Goal: Information Seeking & Learning: Understand process/instructions

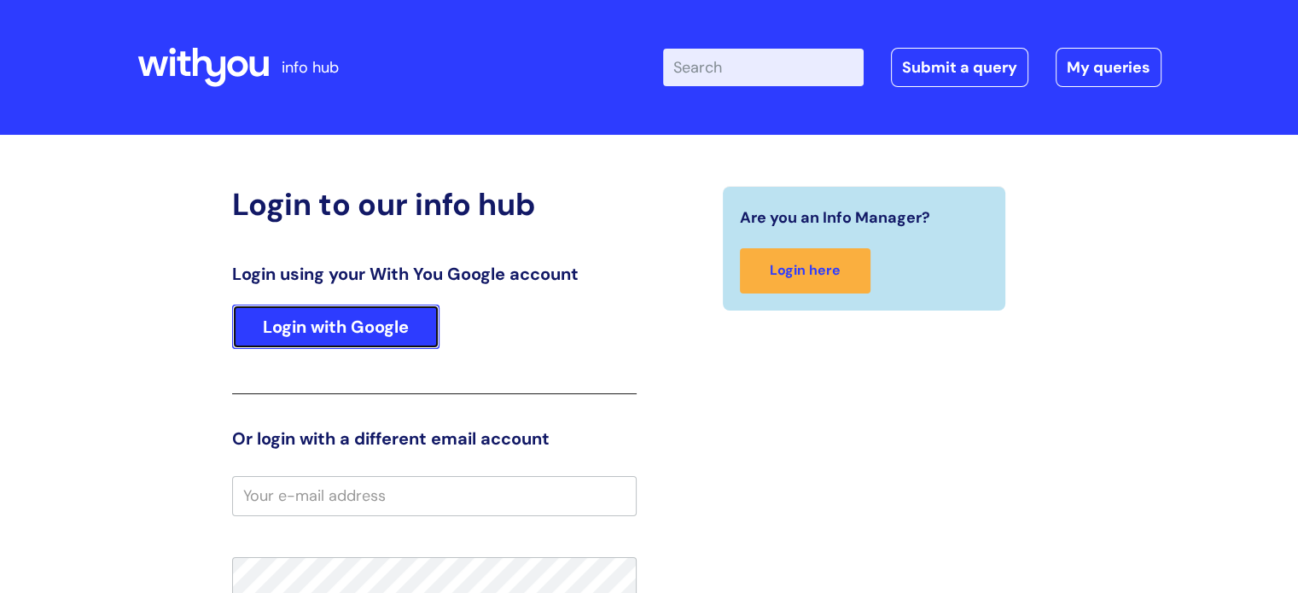
click at [375, 314] on link "Login with Google" at bounding box center [335, 327] width 207 height 44
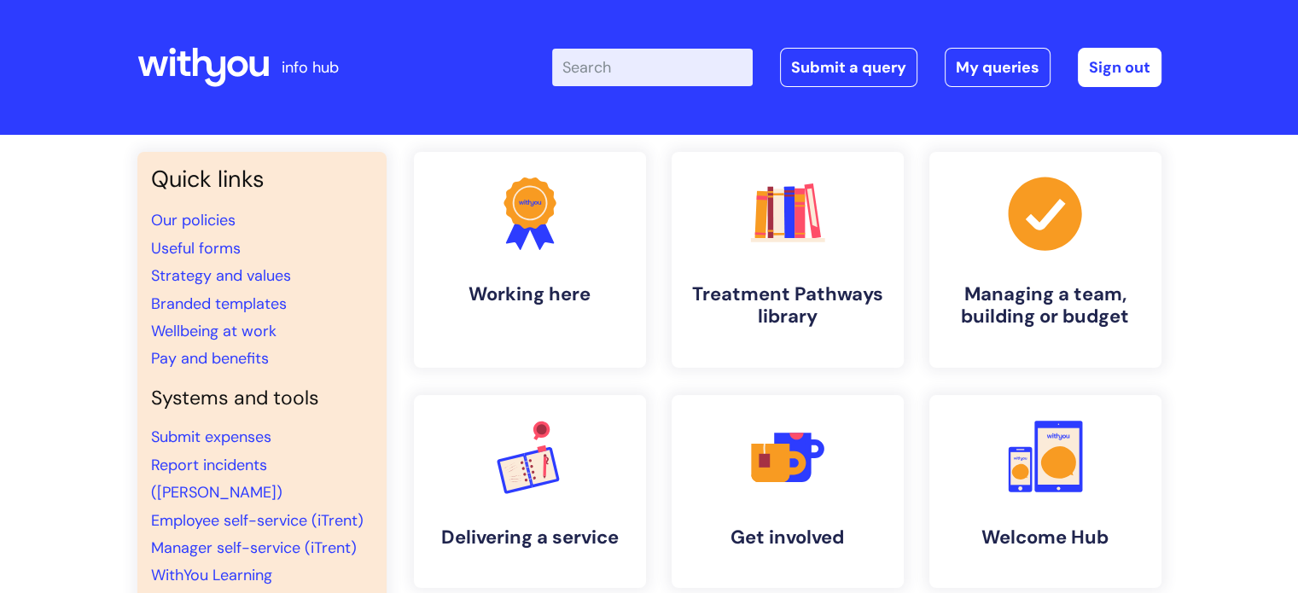
click at [618, 50] on input "Enter your search term here..." at bounding box center [652, 68] width 201 height 38
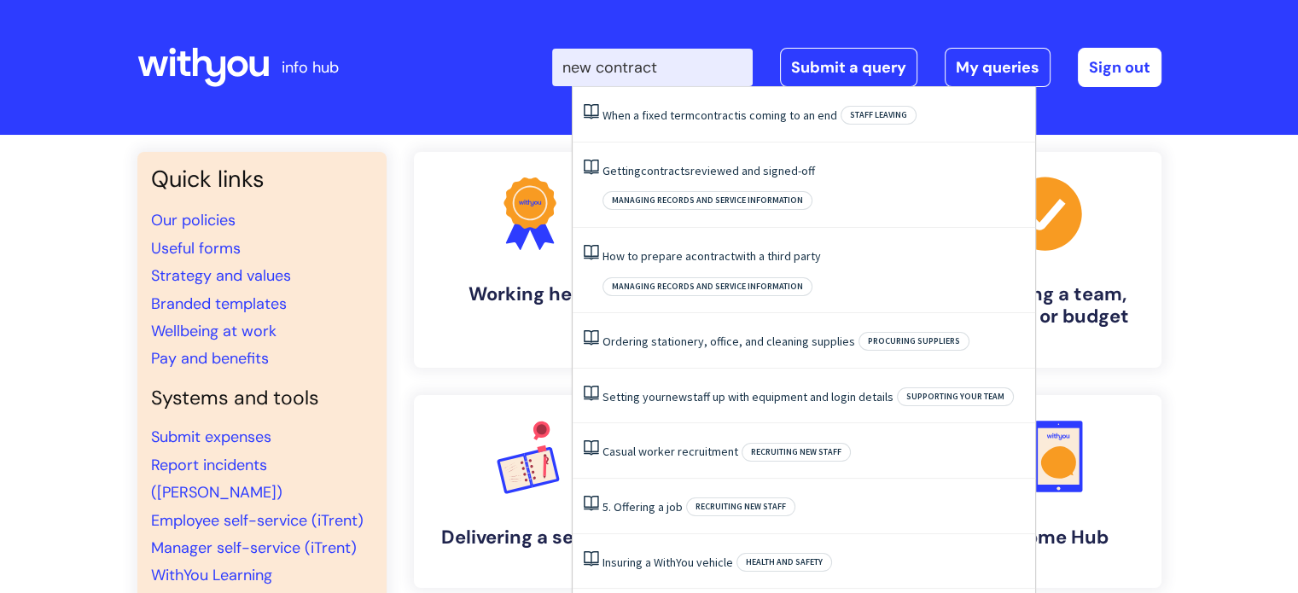
type input "new contract"
click button "Search" at bounding box center [0, 0] width 0 height 0
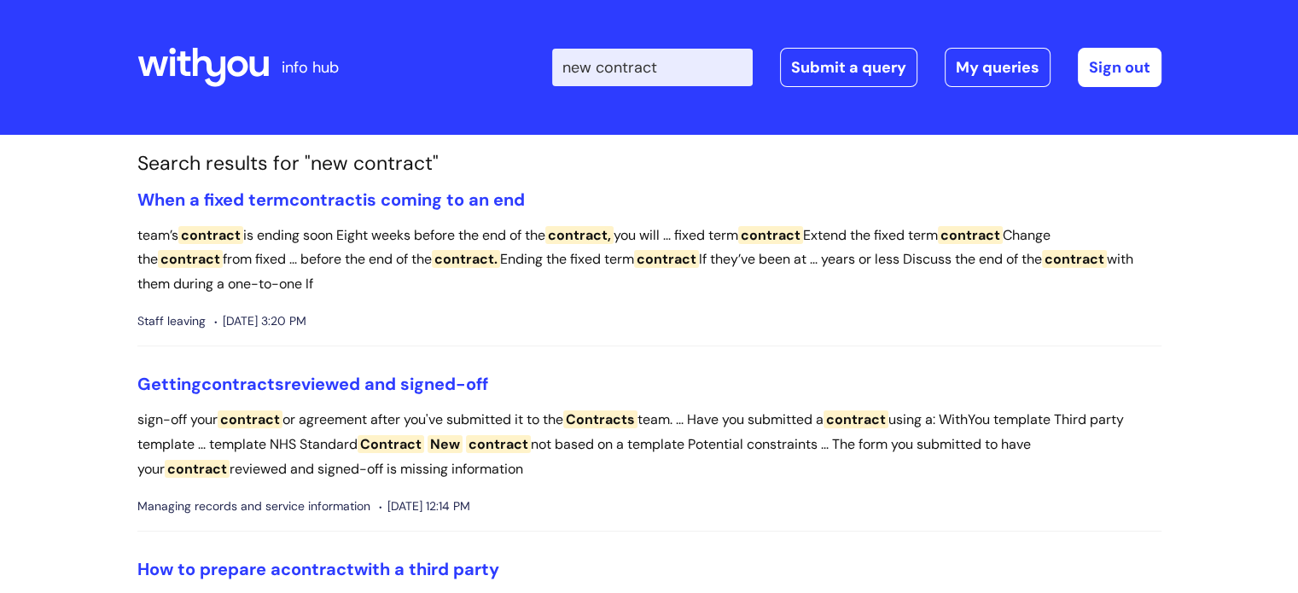
click at [715, 66] on input "new contract" at bounding box center [652, 68] width 201 height 38
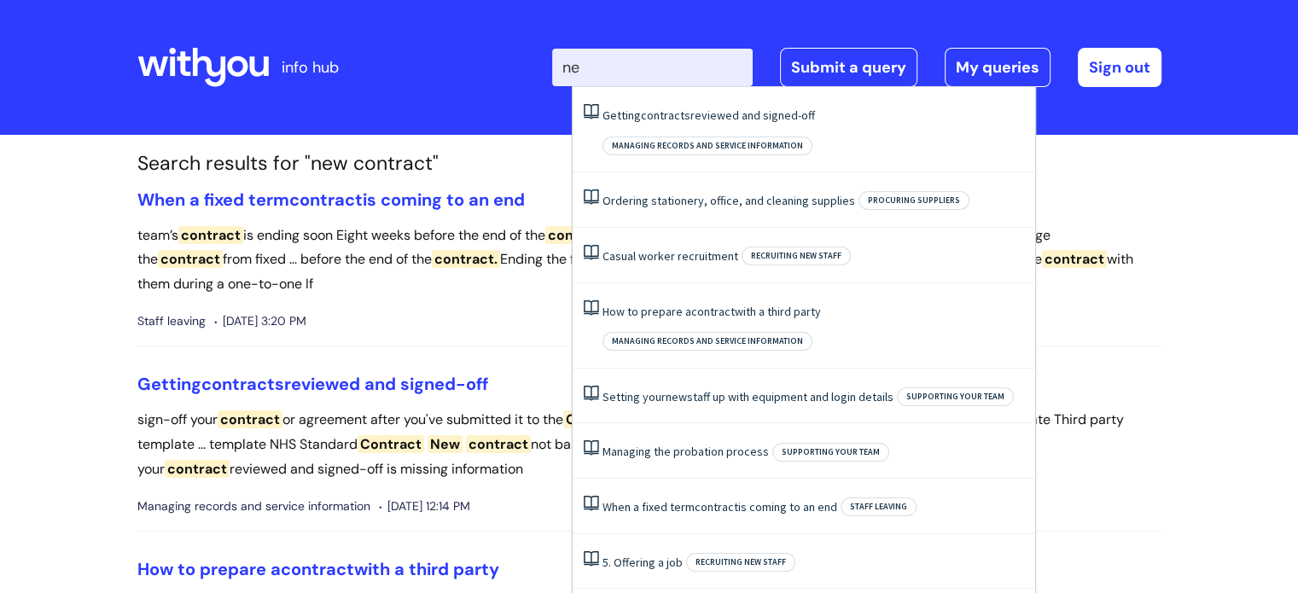
type input "n"
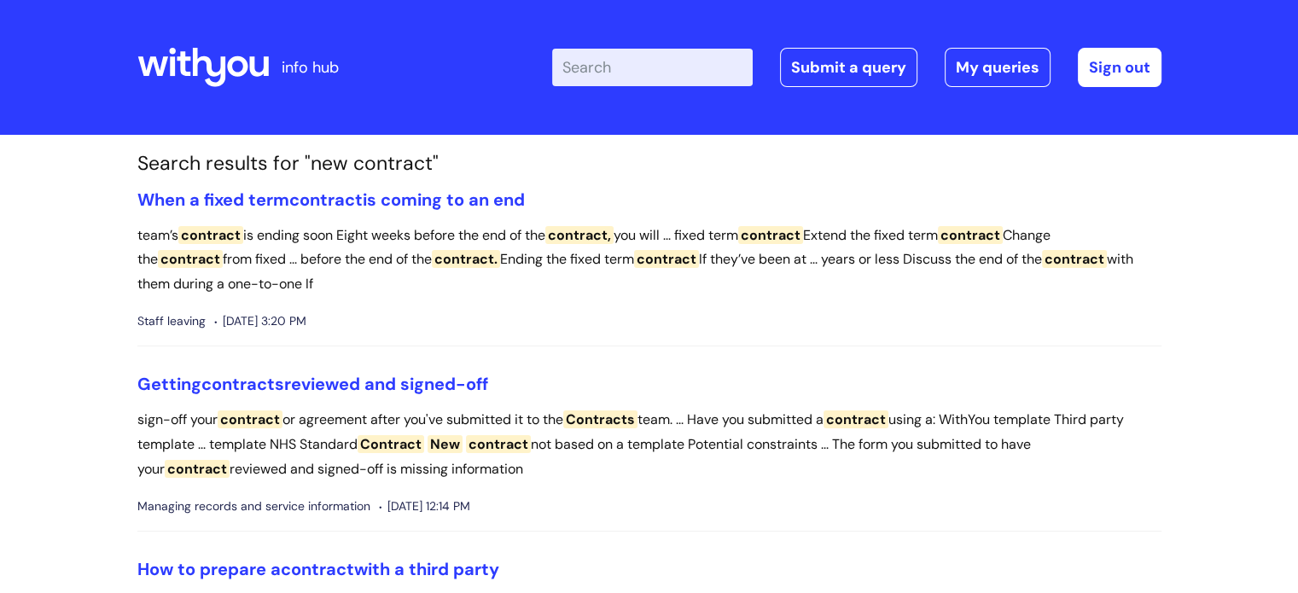
click at [153, 62] on icon at bounding box center [152, 66] width 30 height 20
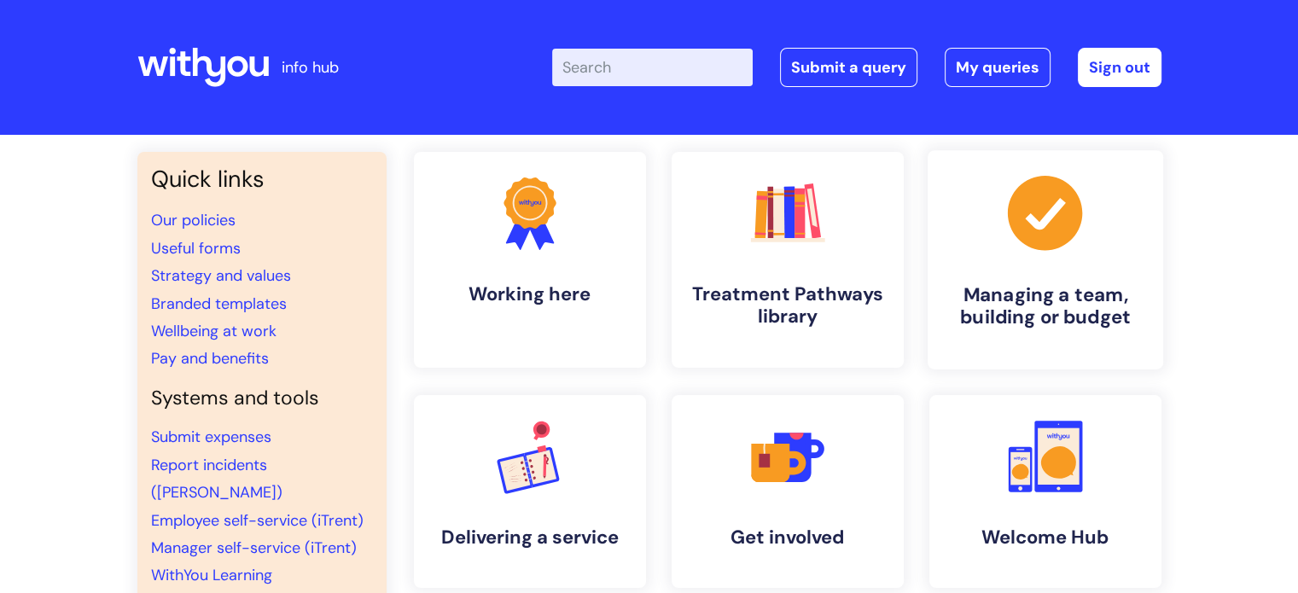
click at [1050, 276] on link ".cls-1{fill:#a53144;stroke-width:0px;} Managing a team, building or budget" at bounding box center [1045, 259] width 236 height 219
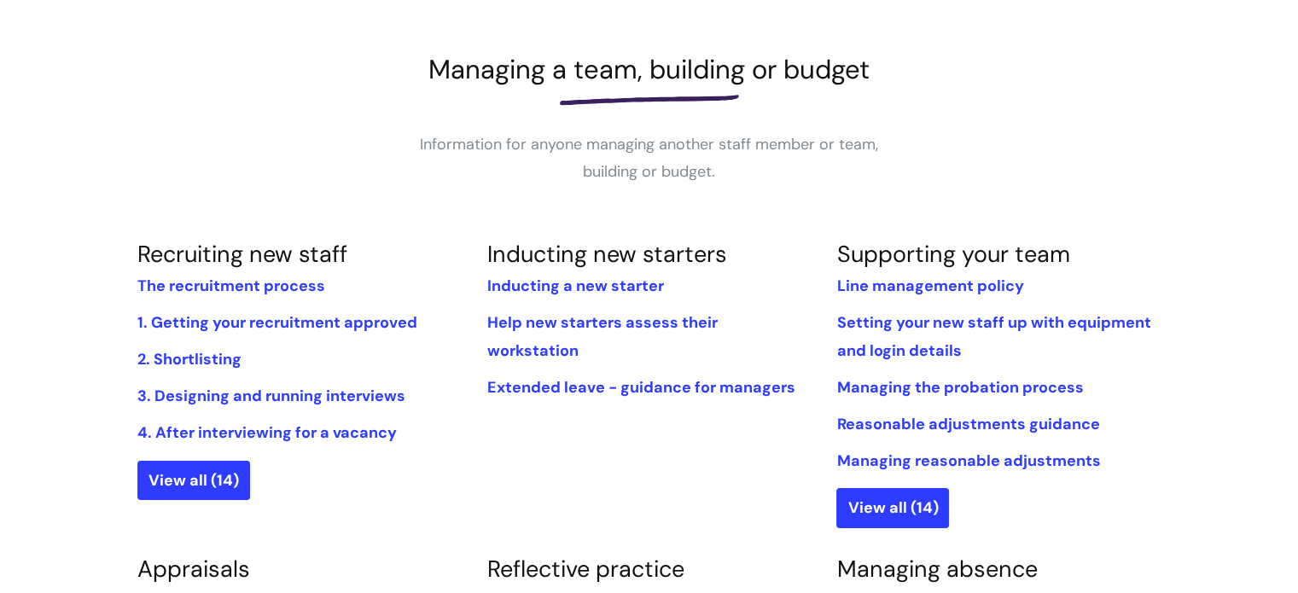
scroll to position [218, 0]
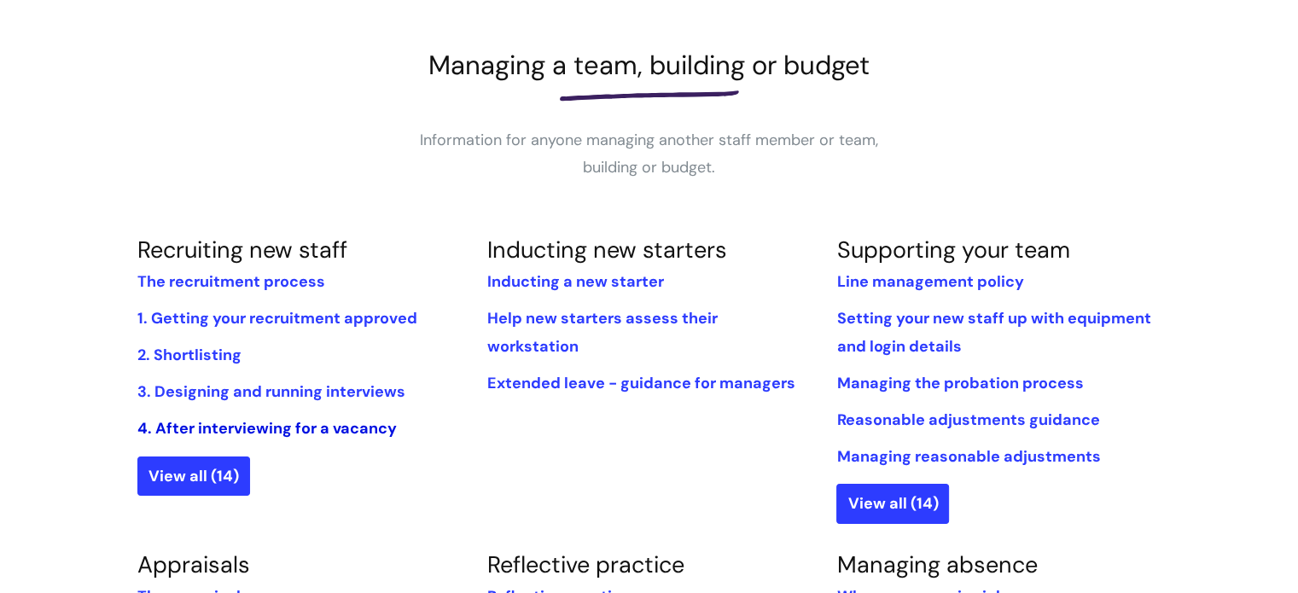
click at [174, 429] on link "4. After interviewing for a vacancy" at bounding box center [266, 428] width 259 height 20
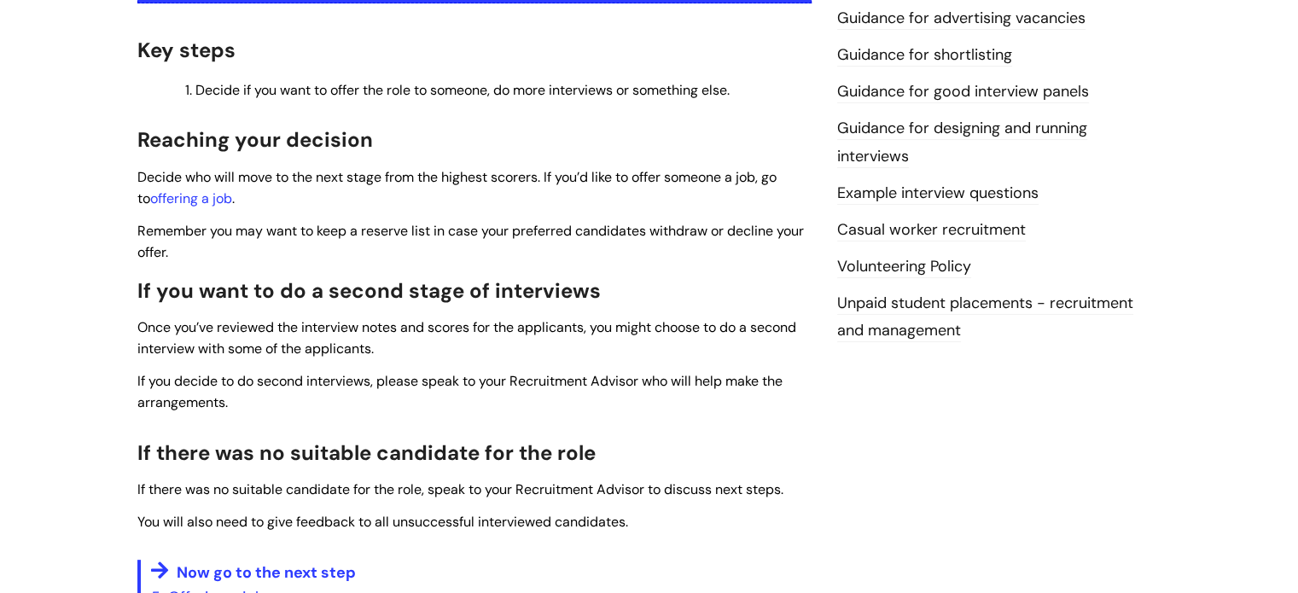
scroll to position [414, 0]
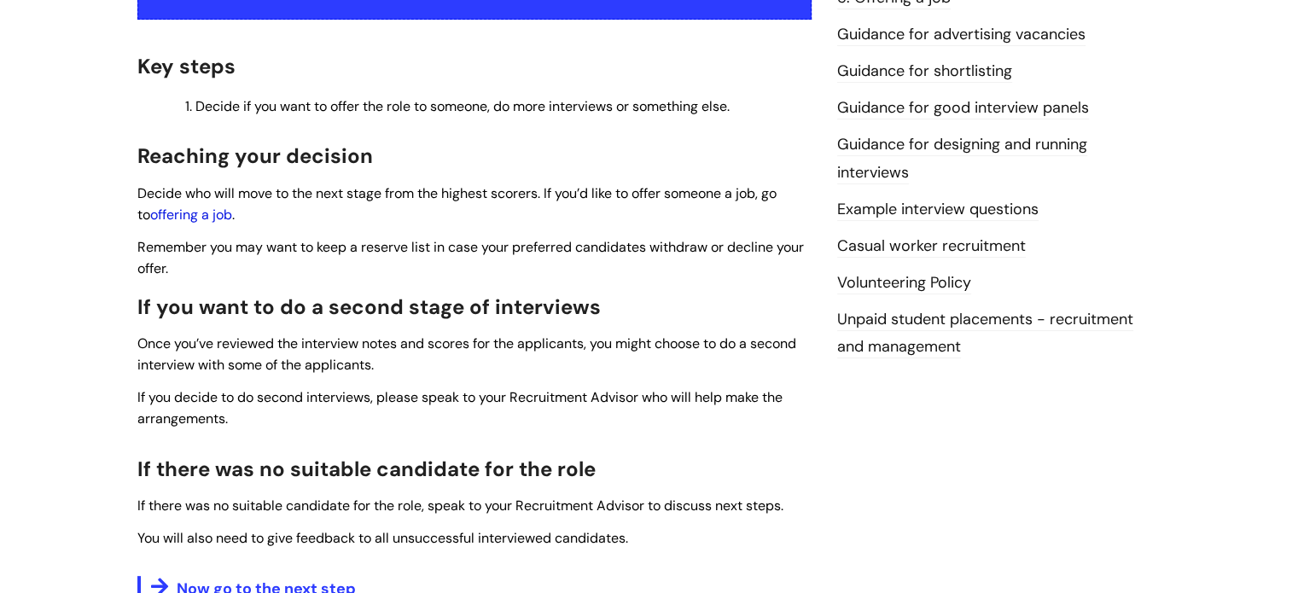
click at [196, 218] on link "offering a job" at bounding box center [191, 215] width 82 height 18
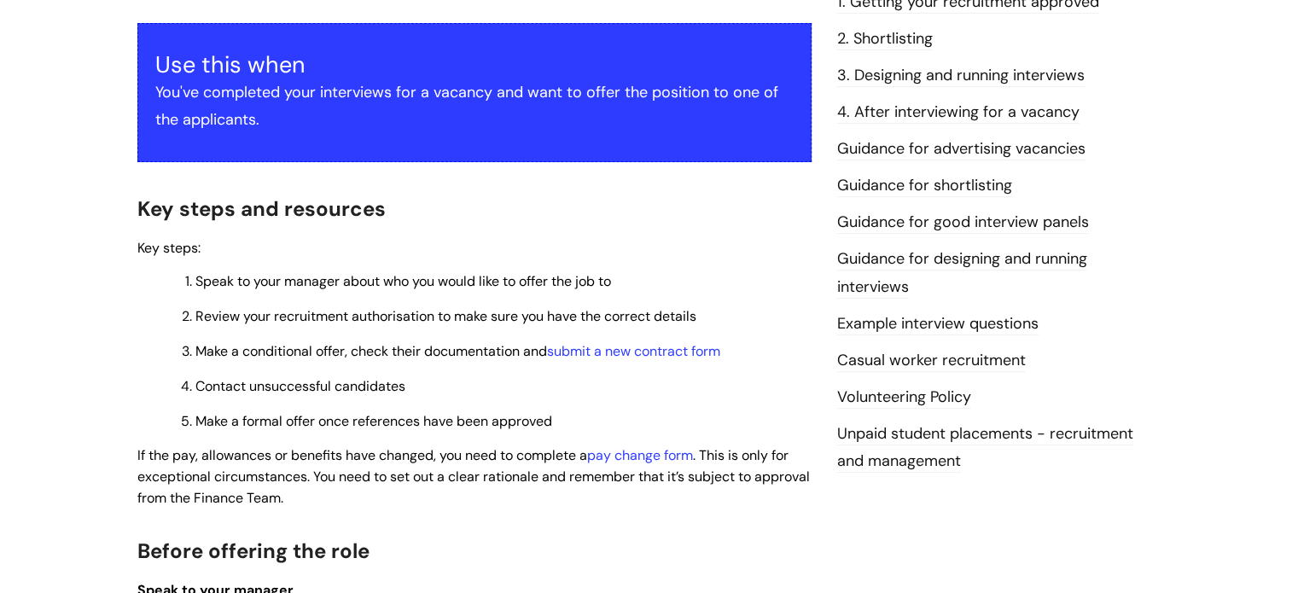
scroll to position [377, 0]
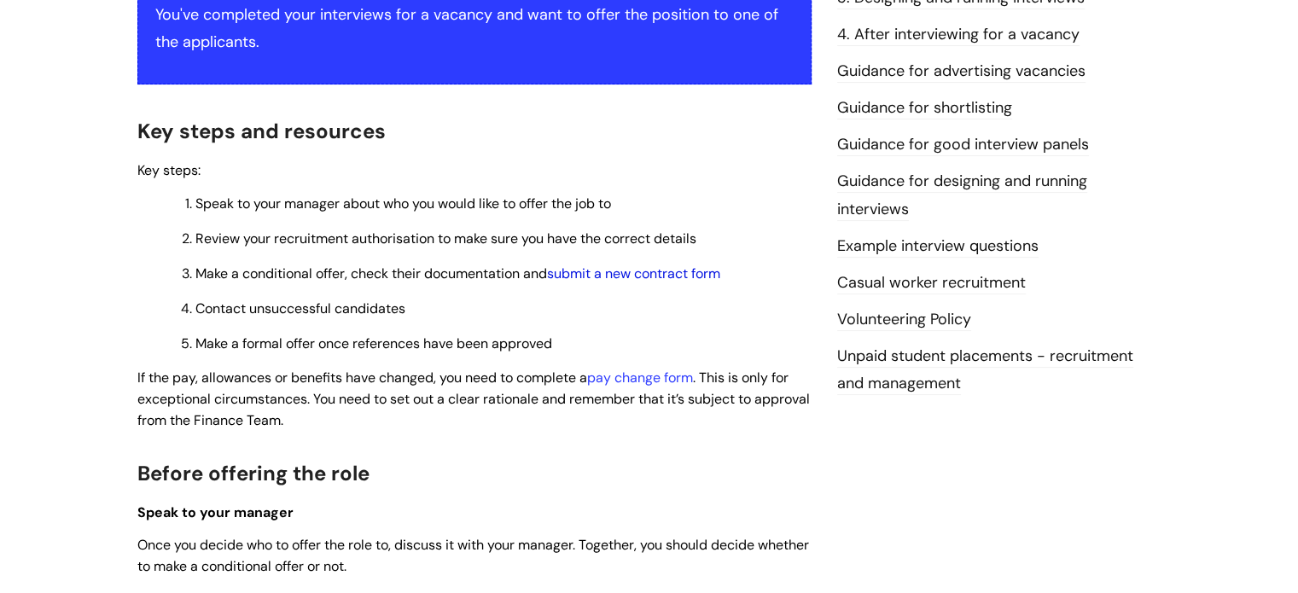
click at [624, 276] on link "submit a new contract form" at bounding box center [633, 274] width 173 height 18
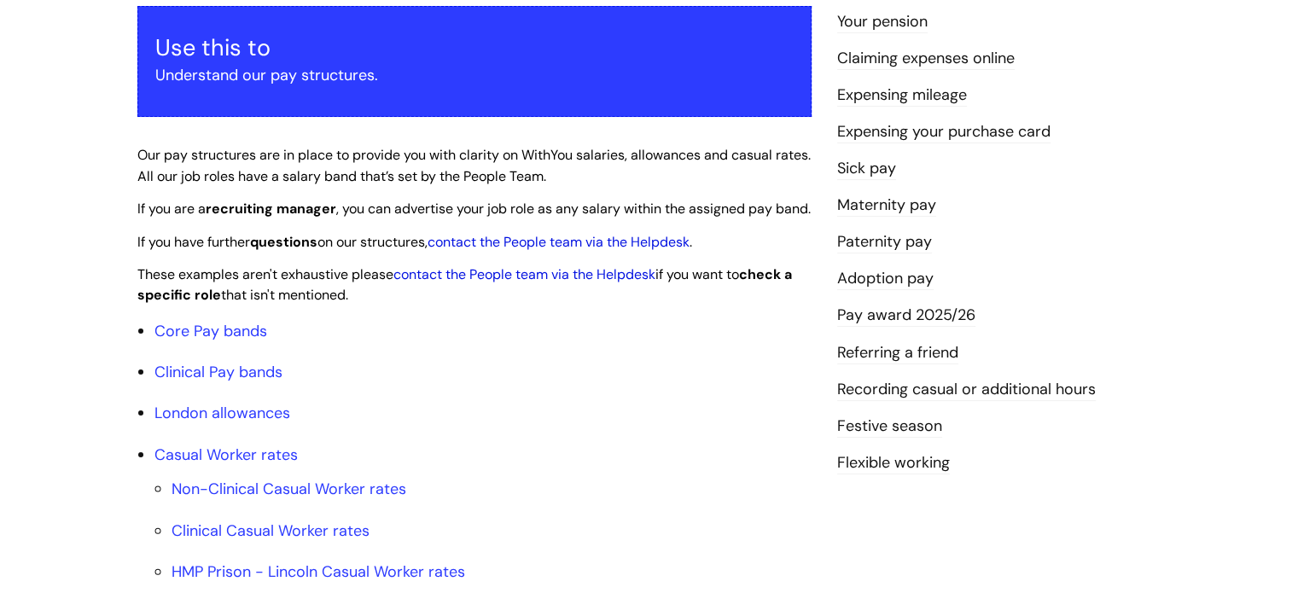
scroll to position [378, 0]
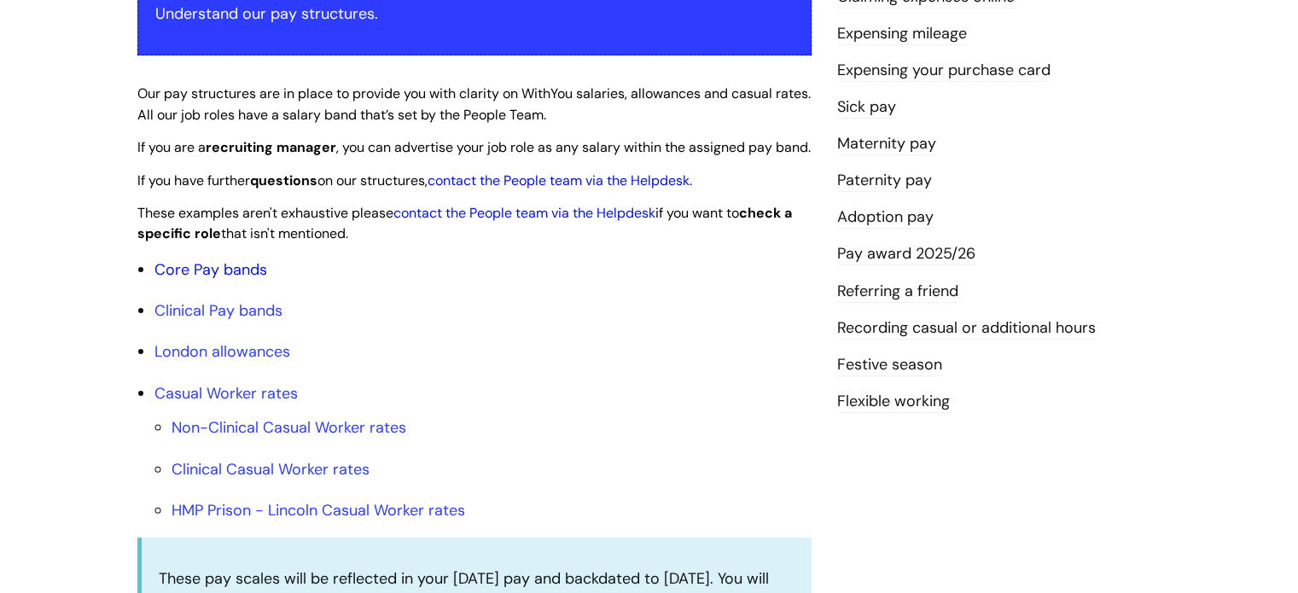
click at [207, 280] on link "Core Pay bands" at bounding box center [210, 269] width 113 height 20
click at [184, 280] on link "Core Pay bands" at bounding box center [210, 269] width 113 height 20
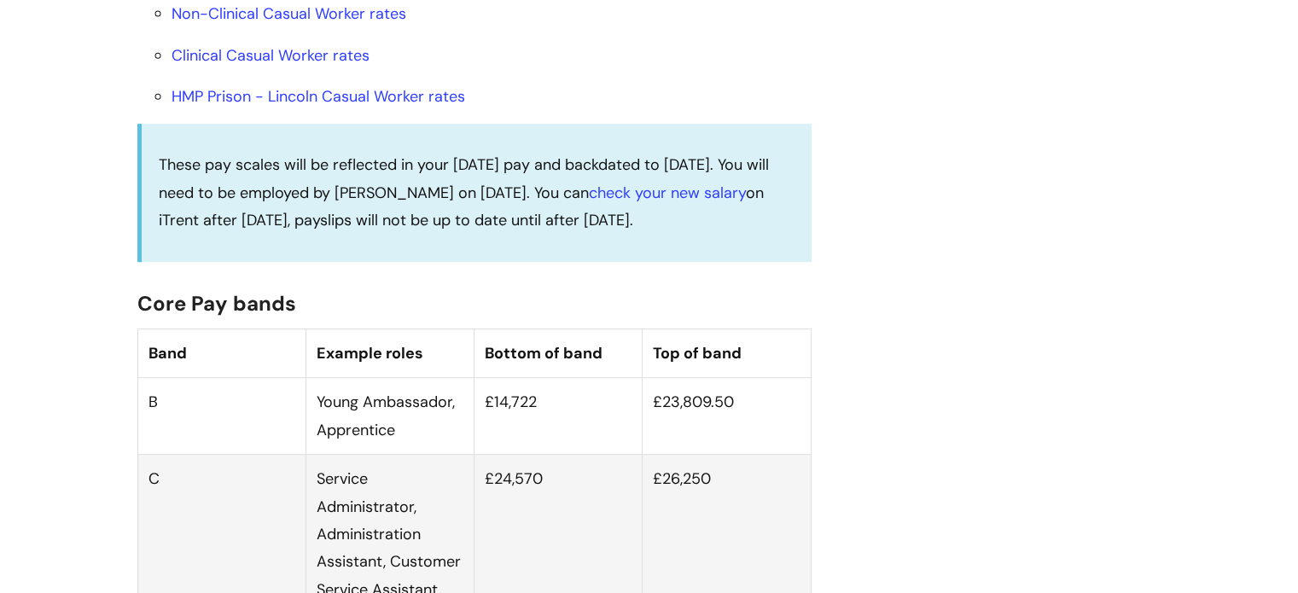
scroll to position [783, 0]
